Goal: Task Accomplishment & Management: Use online tool/utility

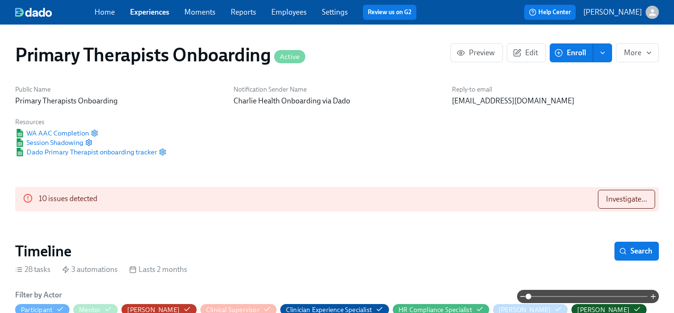
scroll to position [0, 11191]
click at [157, 13] on link "Experiences" at bounding box center [149, 12] width 39 height 9
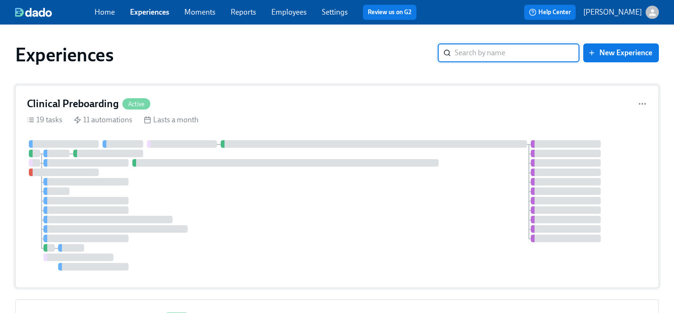
click at [378, 221] on div at bounding box center [337, 205] width 620 height 130
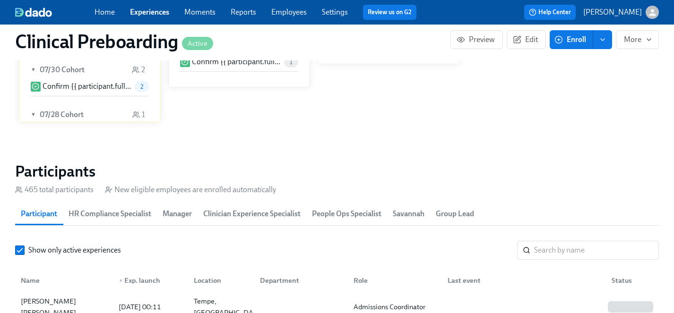
scroll to position [908, 0]
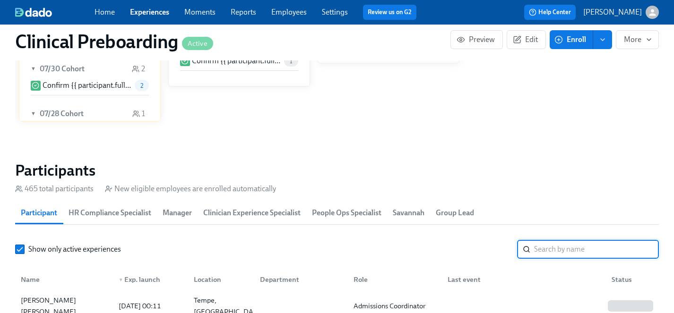
click at [599, 252] on input "search" at bounding box center [596, 249] width 125 height 19
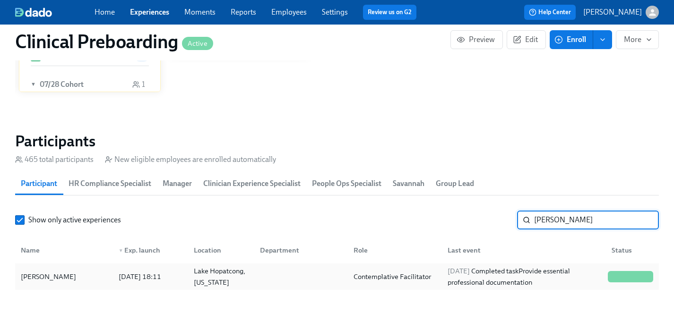
scroll to position [943, 0]
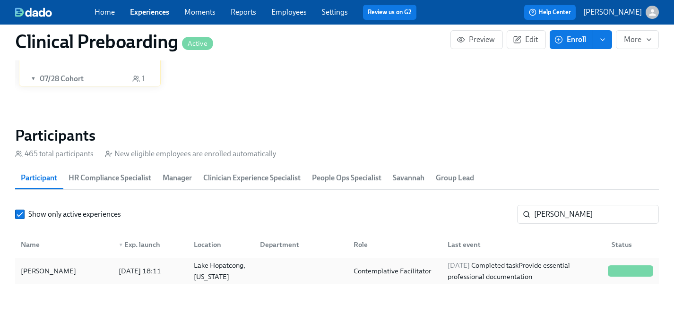
click at [66, 273] on div "Sarah Michalowski" at bounding box center [48, 270] width 63 height 11
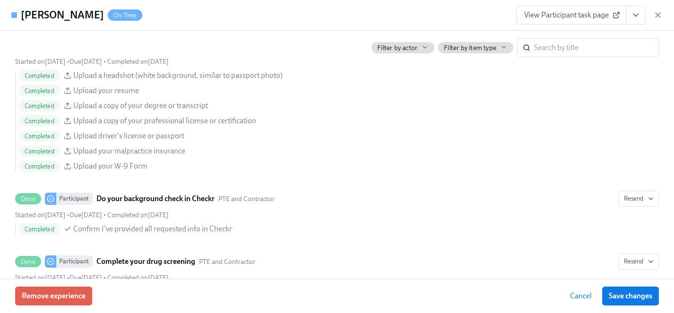
scroll to position [929, 0]
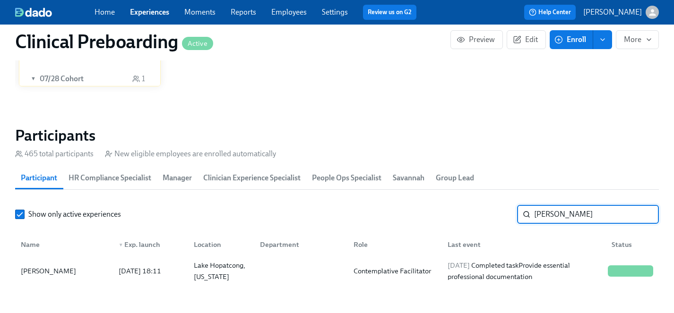
drag, startPoint x: 563, startPoint y: 213, endPoint x: 405, endPoint y: 209, distance: 157.3
click at [405, 209] on div "Show only active experiences michal ​" at bounding box center [336, 214] width 643 height 19
type input "harple"
click at [58, 270] on div "Heather Harple" at bounding box center [48, 270] width 63 height 11
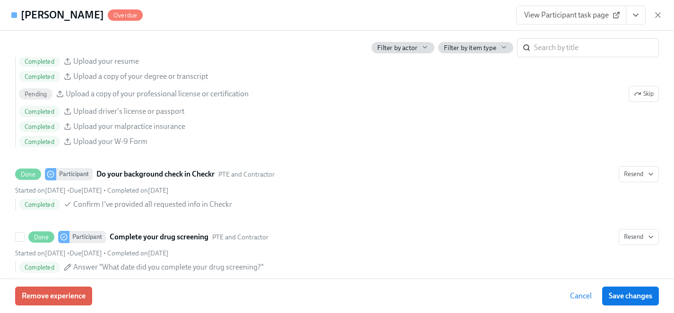
scroll to position [1118, 0]
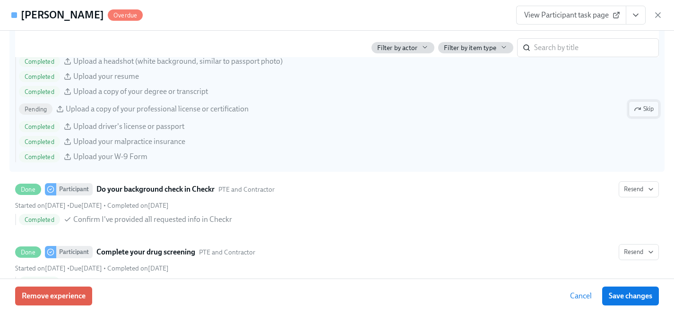
click at [647, 108] on span "Skip" at bounding box center [643, 108] width 20 height 9
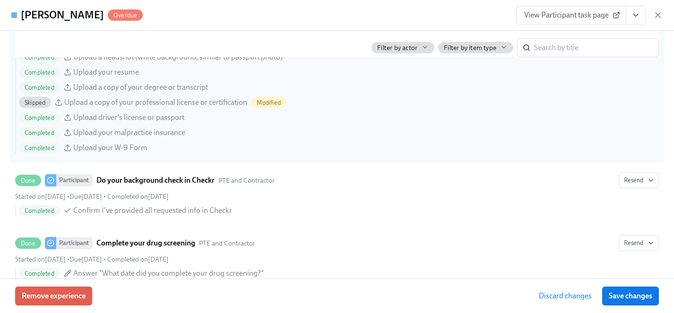
scroll to position [1124, 0]
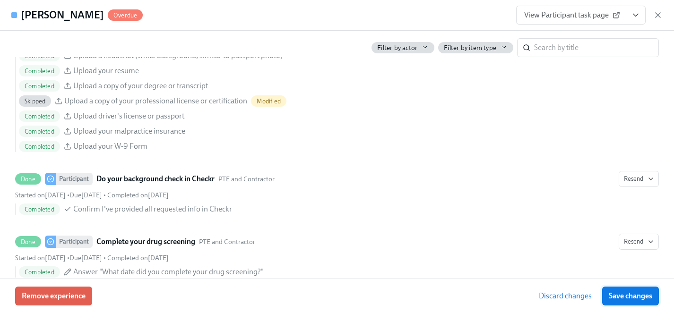
click at [646, 295] on span "Save changes" at bounding box center [629, 295] width 43 height 9
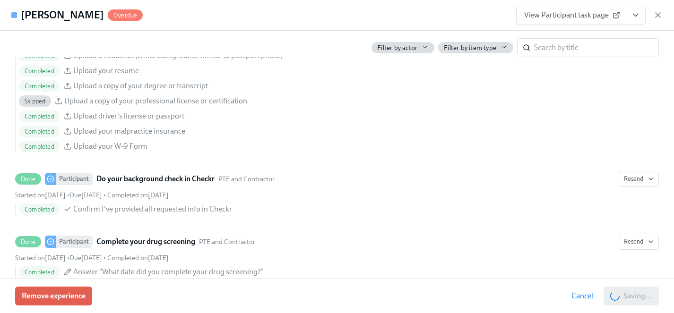
scroll to position [0, 11887]
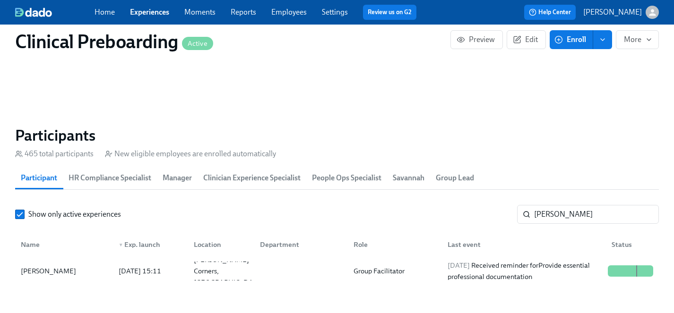
click at [154, 13] on link "Experiences" at bounding box center [149, 12] width 39 height 9
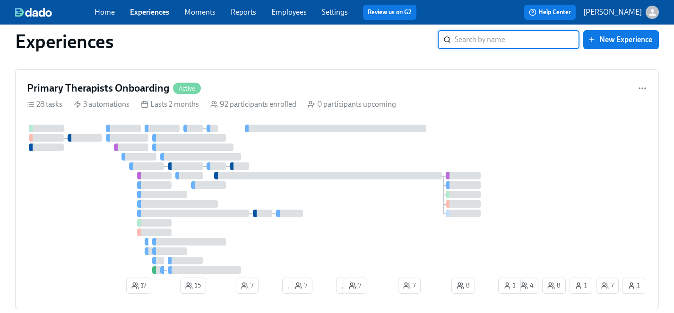
scroll to position [1005, 0]
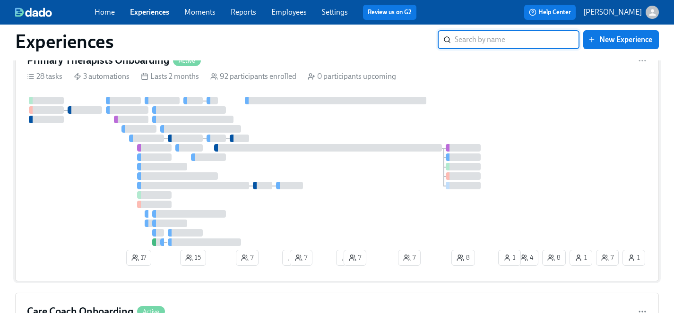
click at [336, 198] on div at bounding box center [270, 171] width 486 height 149
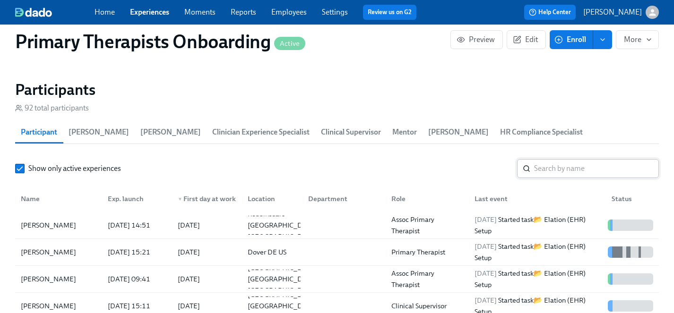
click at [557, 159] on input "search" at bounding box center [596, 168] width 125 height 19
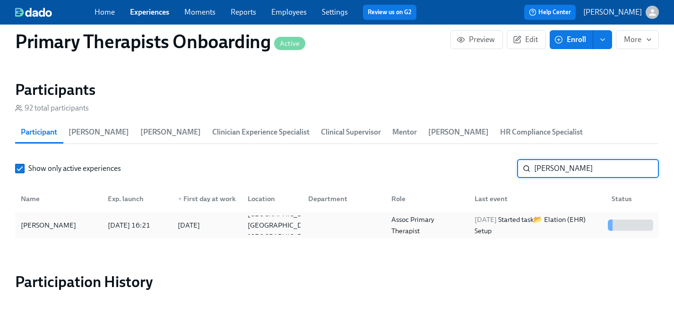
type input "sharon"
click at [31, 220] on div "Sharon Hawkins" at bounding box center [48, 225] width 63 height 11
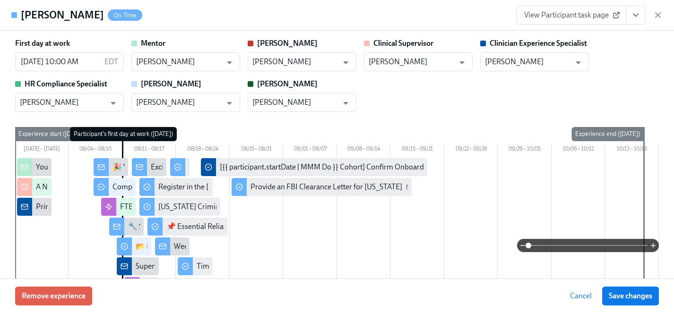
click at [575, 17] on span "View Participant task page" at bounding box center [571, 14] width 94 height 9
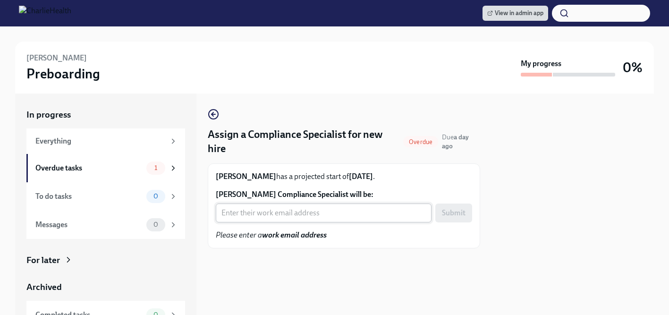
click at [326, 215] on input "Maggie Gettys's Compliance Specialist will be:" at bounding box center [324, 213] width 216 height 19
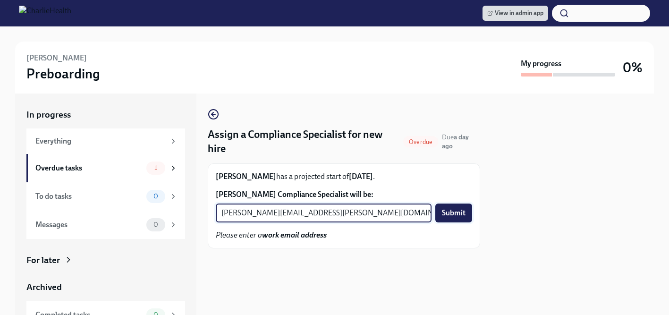
type input "michelle.winograd@charliehealth.com"
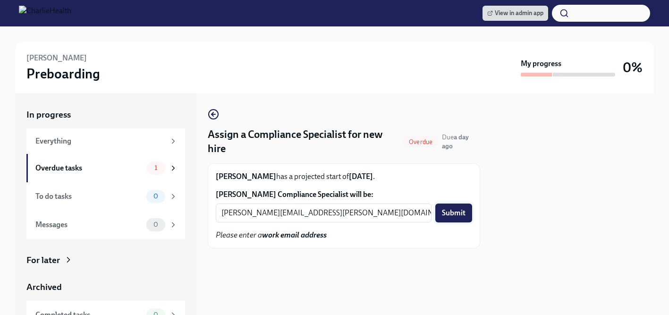
click at [454, 213] on span "Submit" at bounding box center [454, 212] width 24 height 9
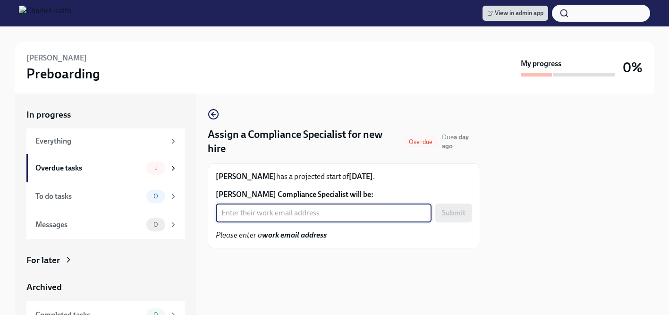
click at [269, 217] on input "[PERSON_NAME] Compliance Specialist will be:" at bounding box center [324, 213] width 216 height 19
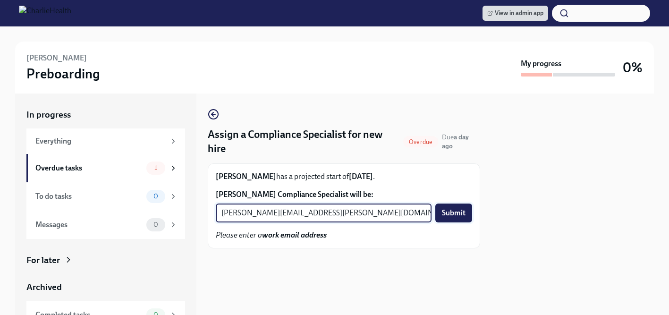
type input "[PERSON_NAME][EMAIL_ADDRESS][PERSON_NAME][DOMAIN_NAME]"
click at [458, 212] on span "Submit" at bounding box center [454, 212] width 24 height 9
